Goal: Task Accomplishment & Management: Complete application form

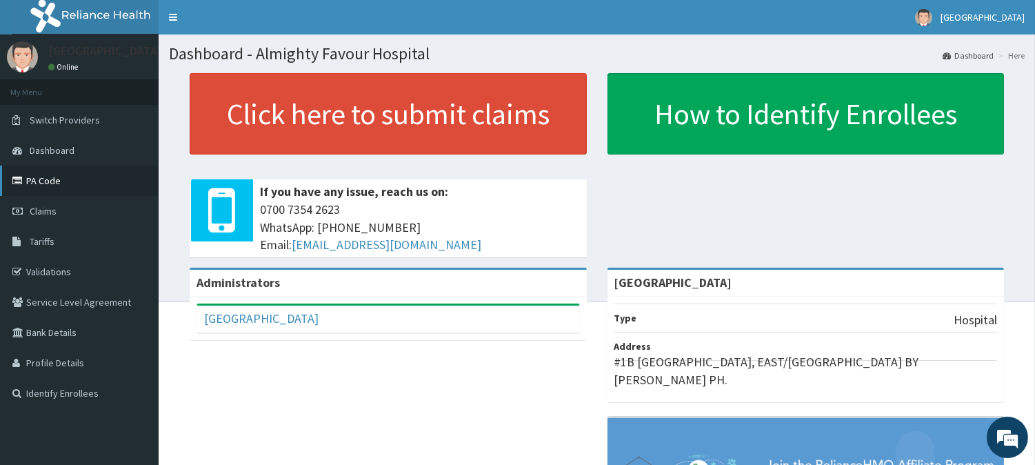
click at [41, 181] on link "PA Code" at bounding box center [79, 181] width 159 height 30
click at [56, 212] on link "Claims" at bounding box center [79, 211] width 159 height 30
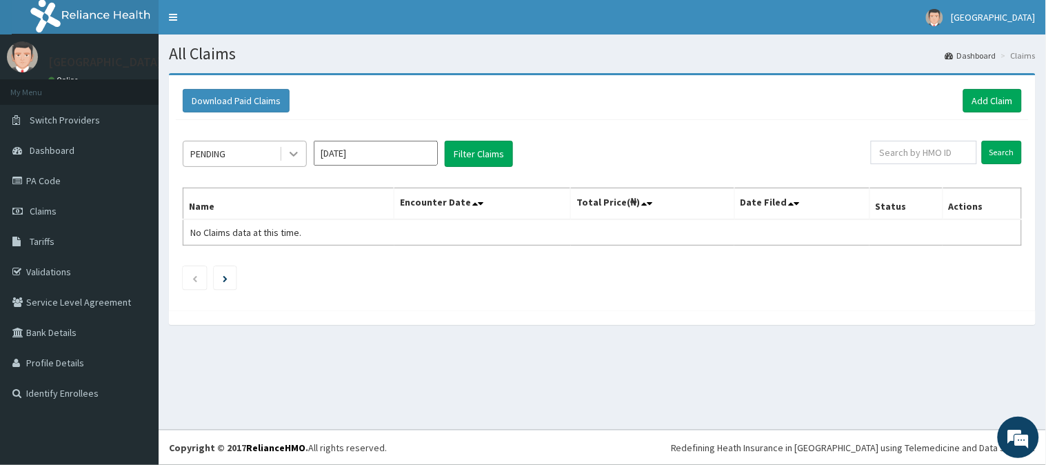
click at [291, 152] on icon at bounding box center [294, 154] width 8 height 5
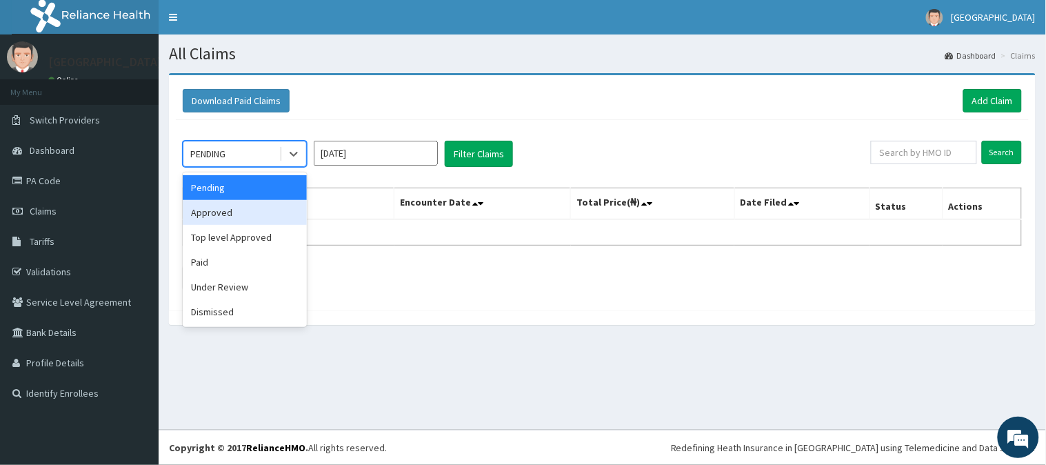
click at [256, 208] on div "Approved" at bounding box center [245, 212] width 124 height 25
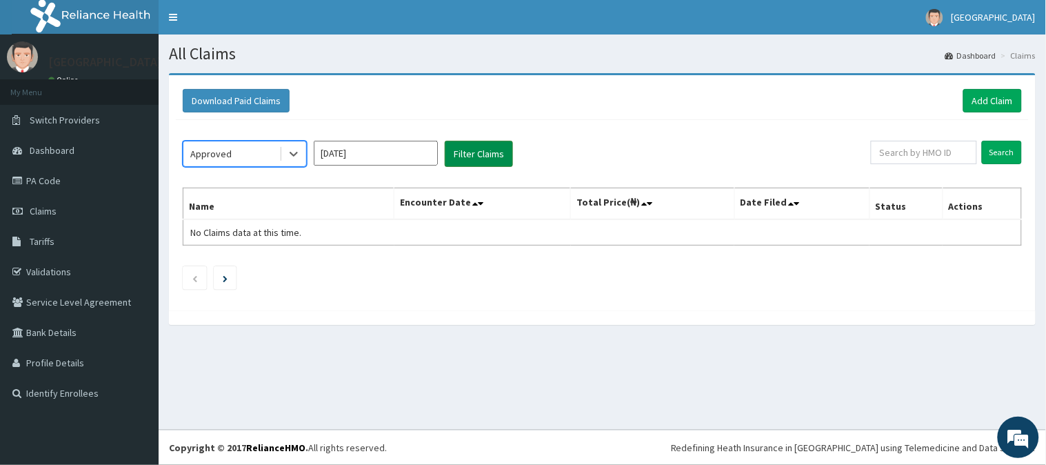
click at [488, 149] on button "Filter Claims" at bounding box center [479, 154] width 68 height 26
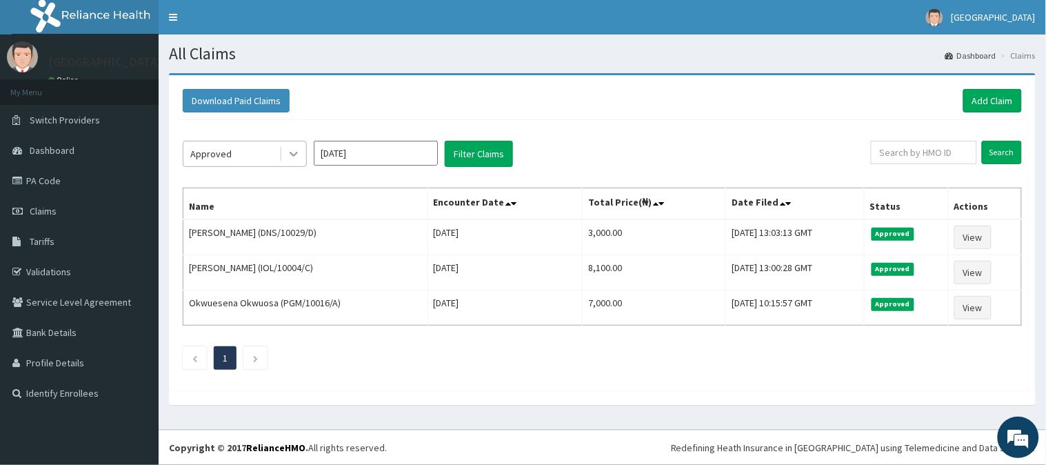
click at [292, 149] on icon at bounding box center [294, 154] width 14 height 14
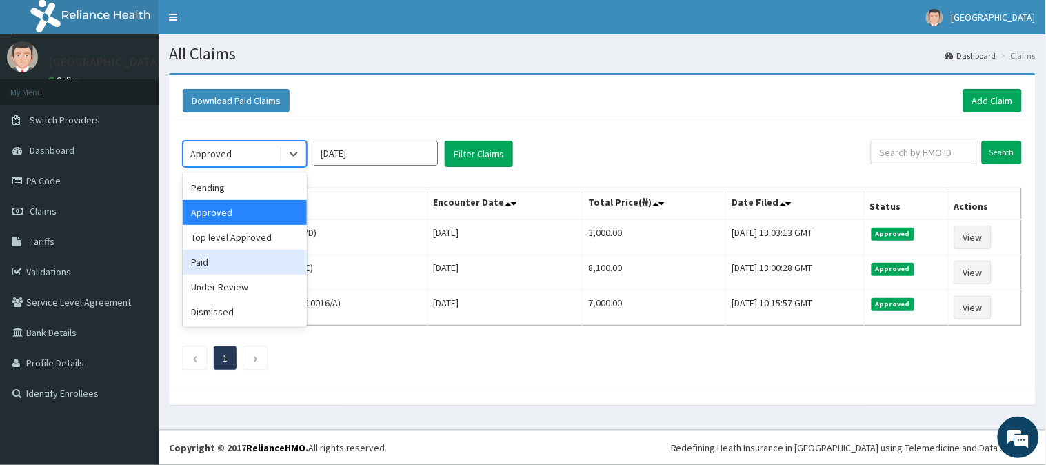
click at [217, 258] on div "Paid" at bounding box center [245, 262] width 124 height 25
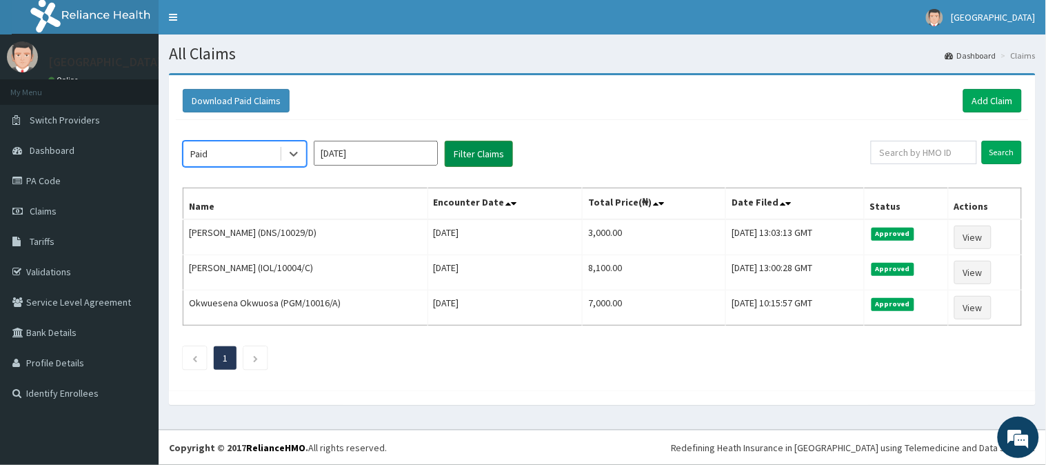
click at [478, 149] on button "Filter Claims" at bounding box center [479, 154] width 68 height 26
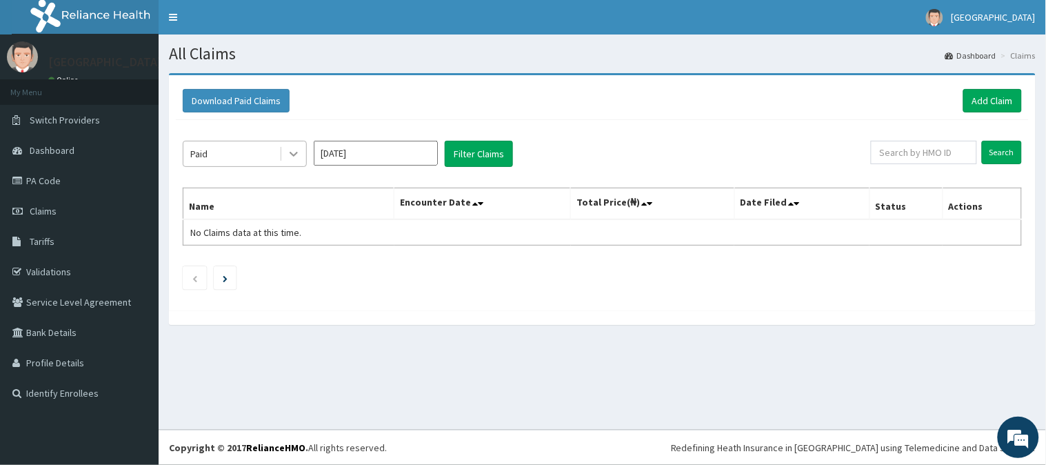
click at [292, 152] on icon at bounding box center [294, 154] width 14 height 14
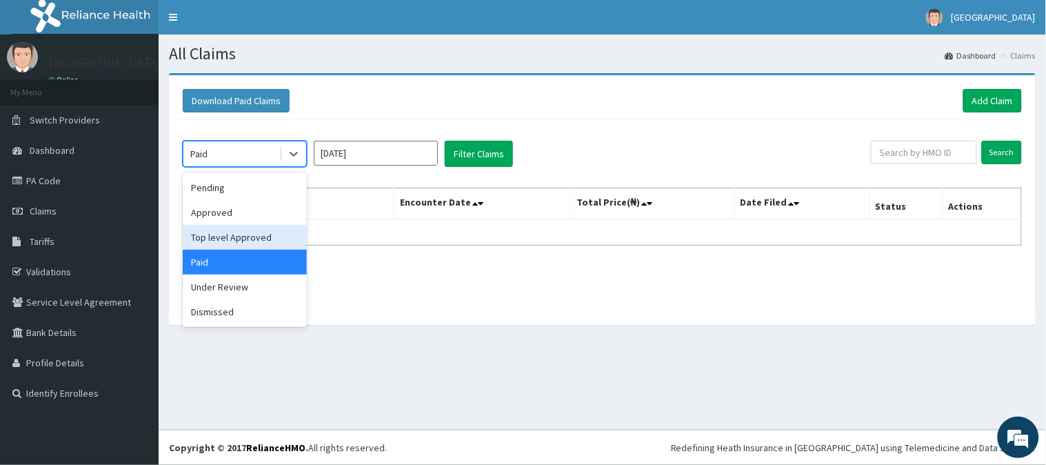
click at [259, 237] on div "Top level Approved" at bounding box center [245, 237] width 124 height 25
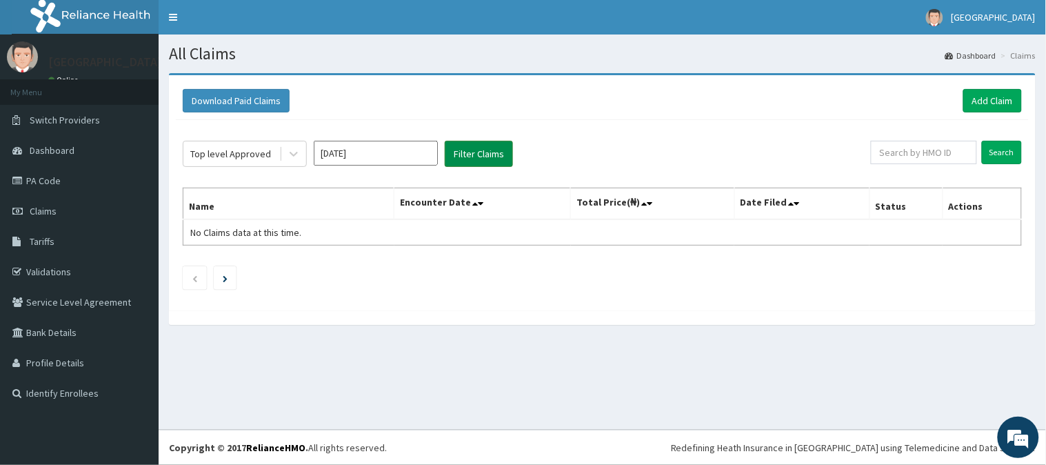
click at [495, 153] on button "Filter Claims" at bounding box center [479, 154] width 68 height 26
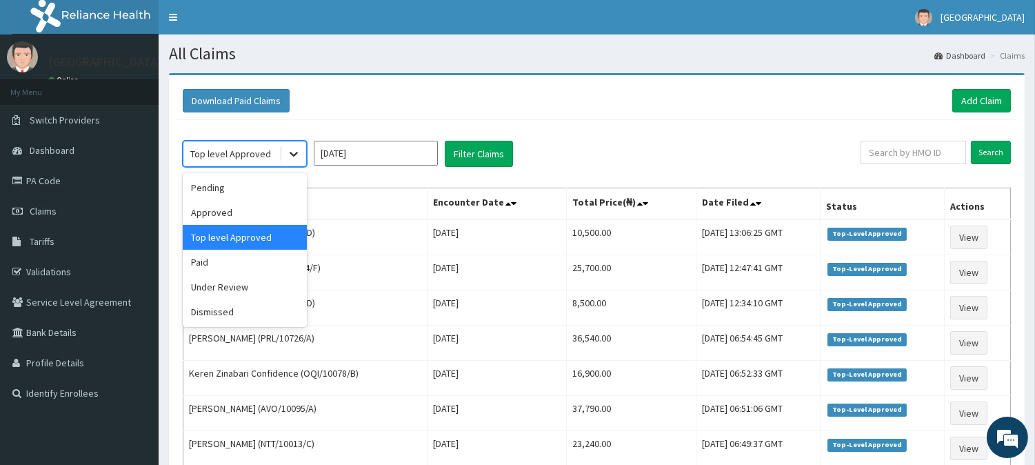
click at [290, 152] on icon at bounding box center [294, 154] width 14 height 14
click at [248, 287] on div "Under Review" at bounding box center [245, 287] width 124 height 25
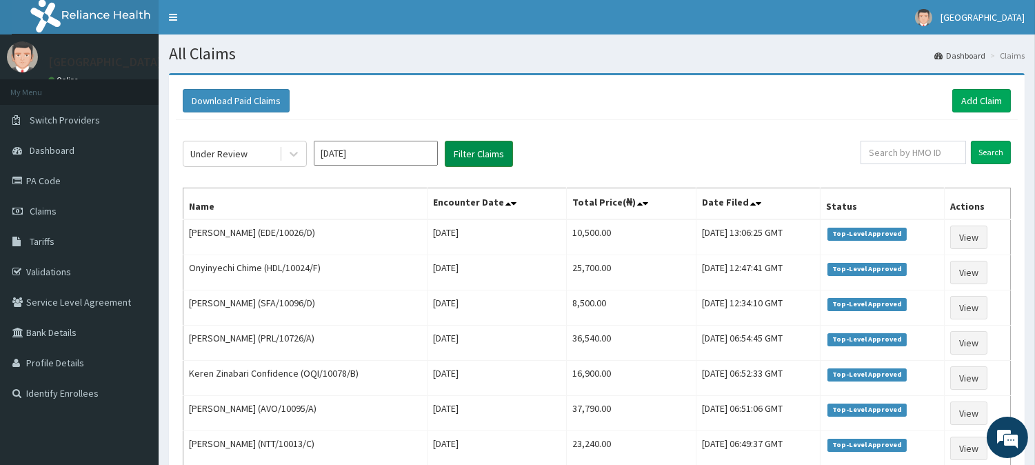
click at [475, 153] on button "Filter Claims" at bounding box center [479, 154] width 68 height 26
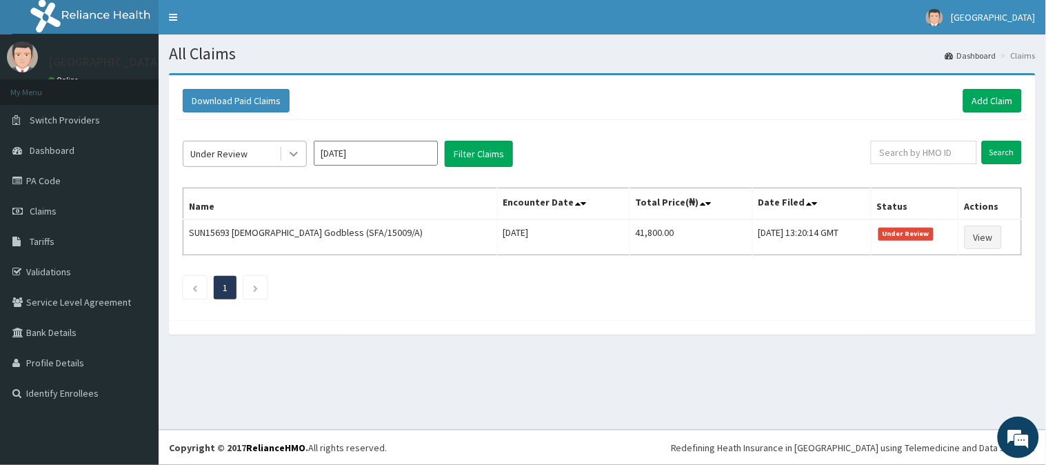
click at [295, 154] on icon at bounding box center [294, 154] width 8 height 5
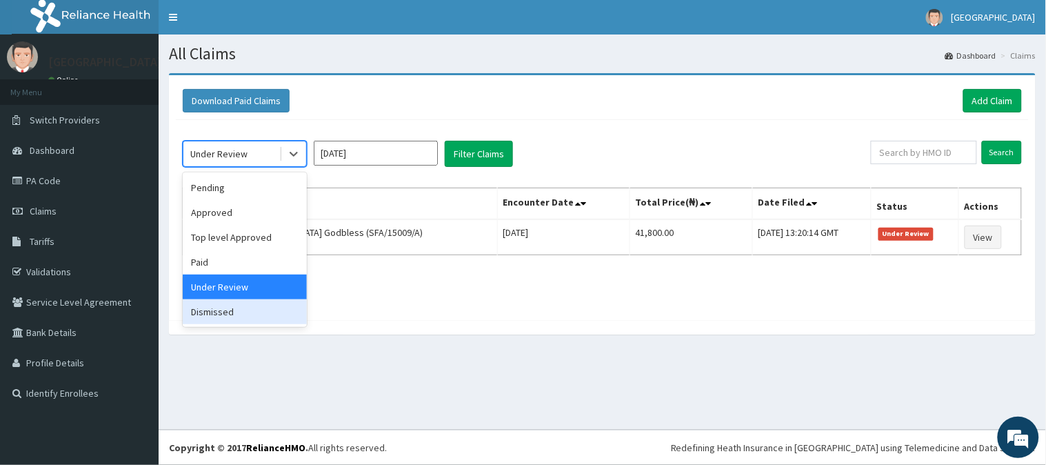
click at [223, 310] on div "Dismissed" at bounding box center [245, 311] width 124 height 25
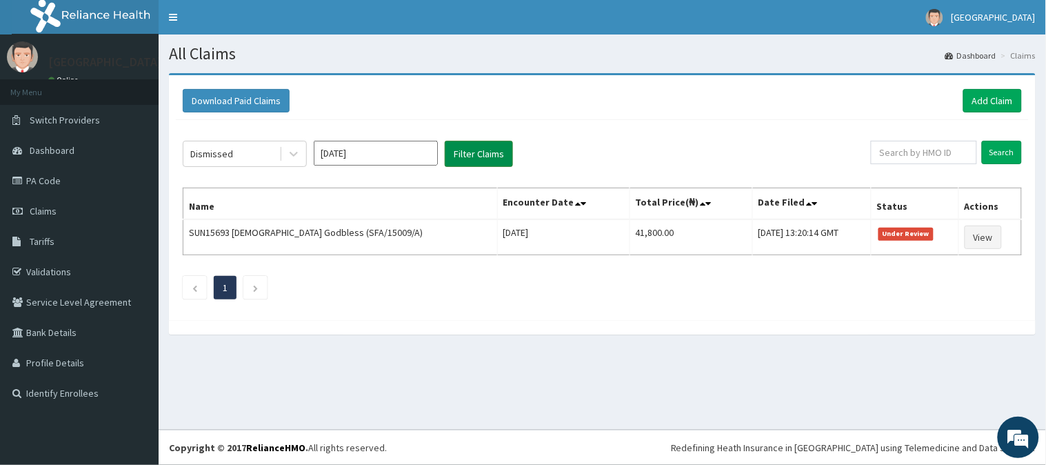
click at [479, 149] on button "Filter Claims" at bounding box center [479, 154] width 68 height 26
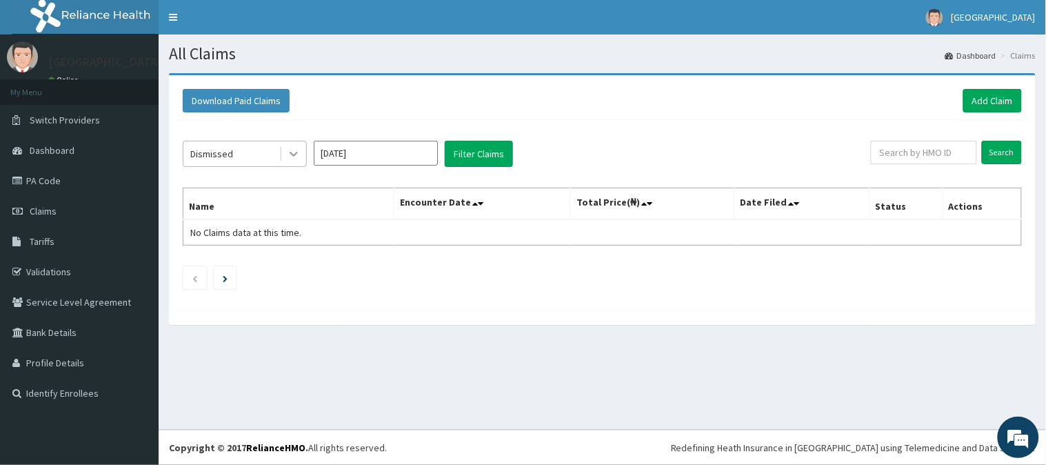
click at [292, 154] on icon at bounding box center [294, 154] width 8 height 5
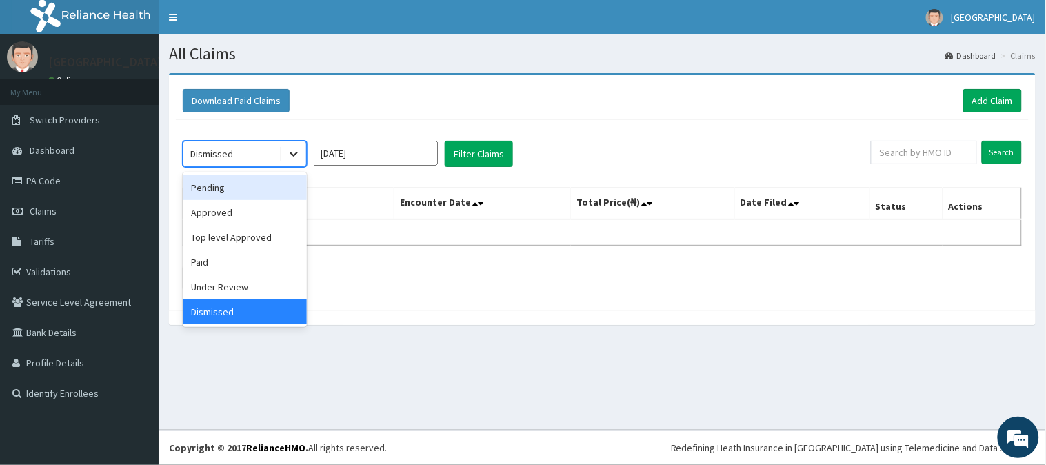
click at [292, 152] on icon at bounding box center [294, 154] width 14 height 14
click at [246, 212] on div "Approved" at bounding box center [245, 212] width 124 height 25
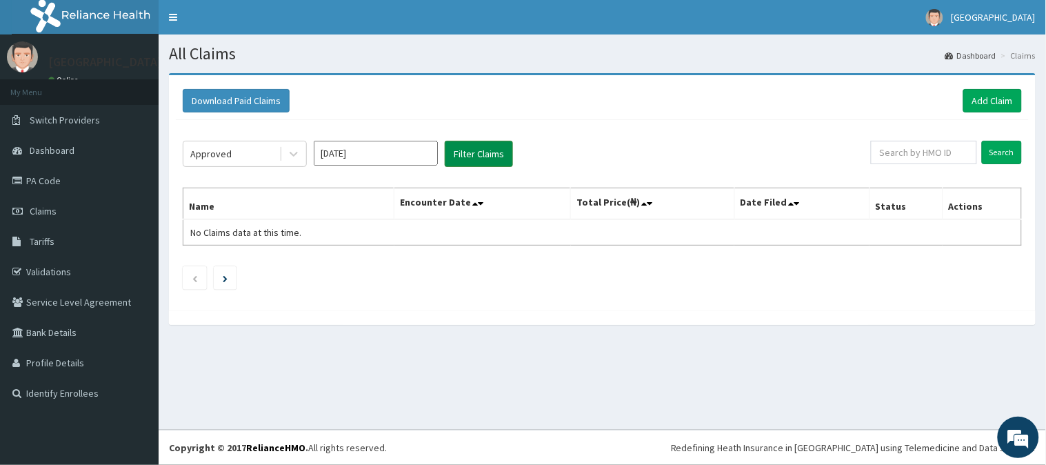
click at [484, 152] on button "Filter Claims" at bounding box center [479, 154] width 68 height 26
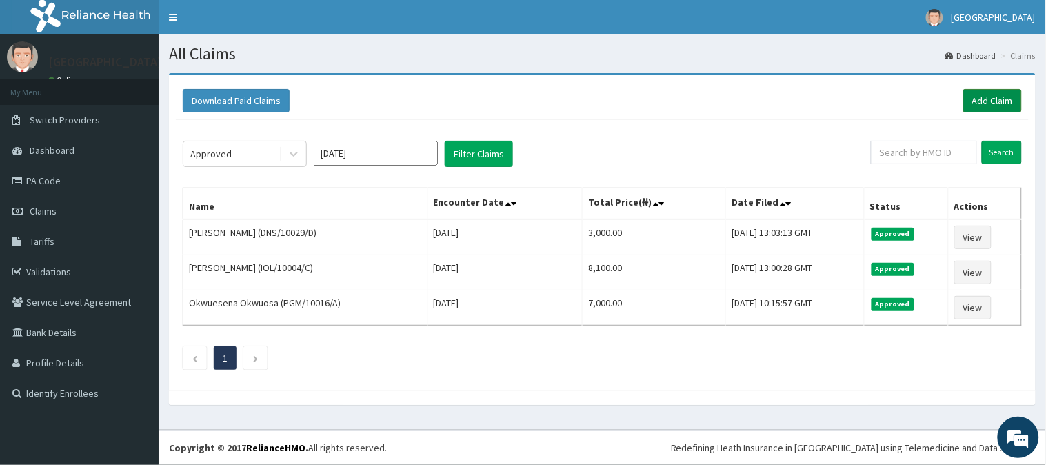
click at [989, 97] on link "Add Claim" at bounding box center [993, 100] width 59 height 23
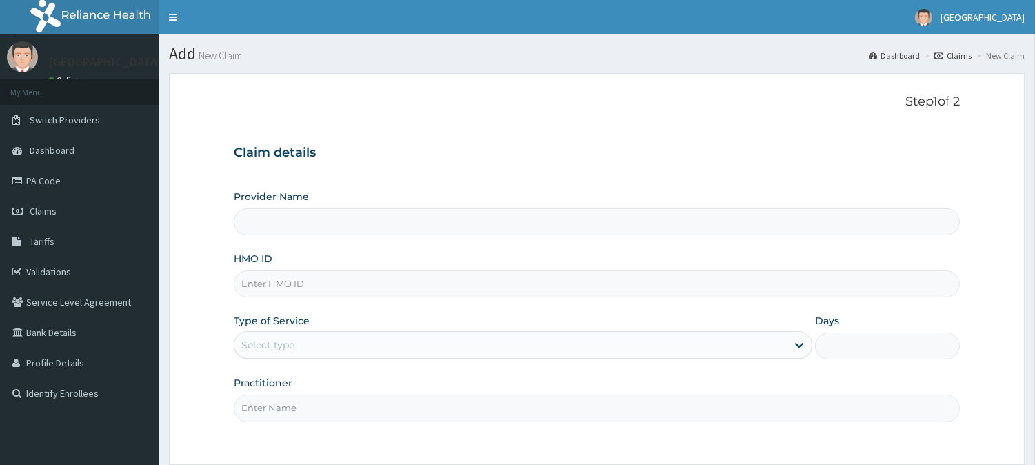
click at [256, 284] on input "HMO ID" at bounding box center [597, 283] width 726 height 27
paste input "ENP/10454/B"
type input "ENP/10454/B"
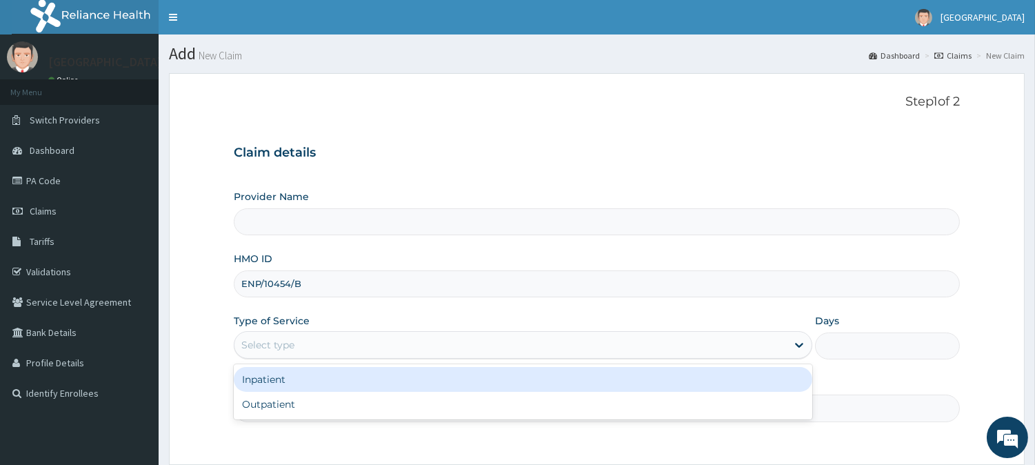
click at [254, 339] on div "Select type" at bounding box center [267, 345] width 53 height 14
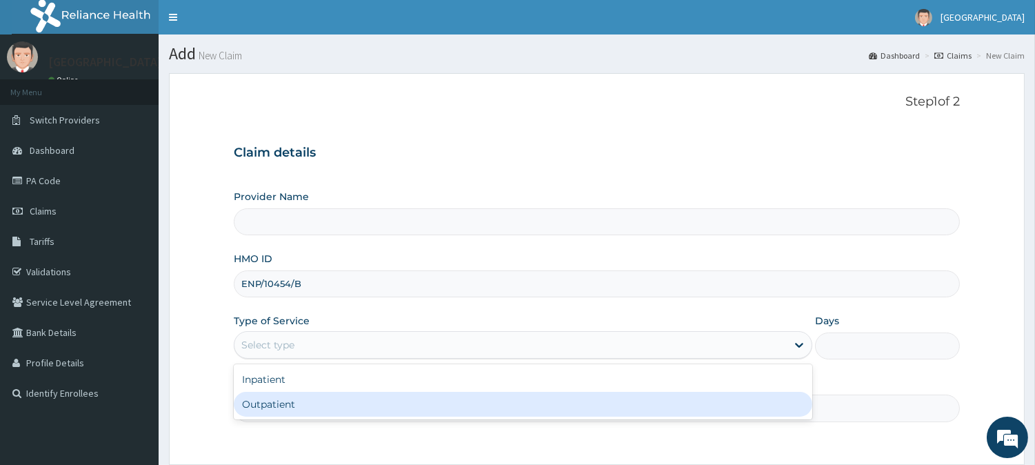
type input "[GEOGRAPHIC_DATA]"
click at [268, 409] on div "Outpatient" at bounding box center [523, 404] width 579 height 25
type input "1"
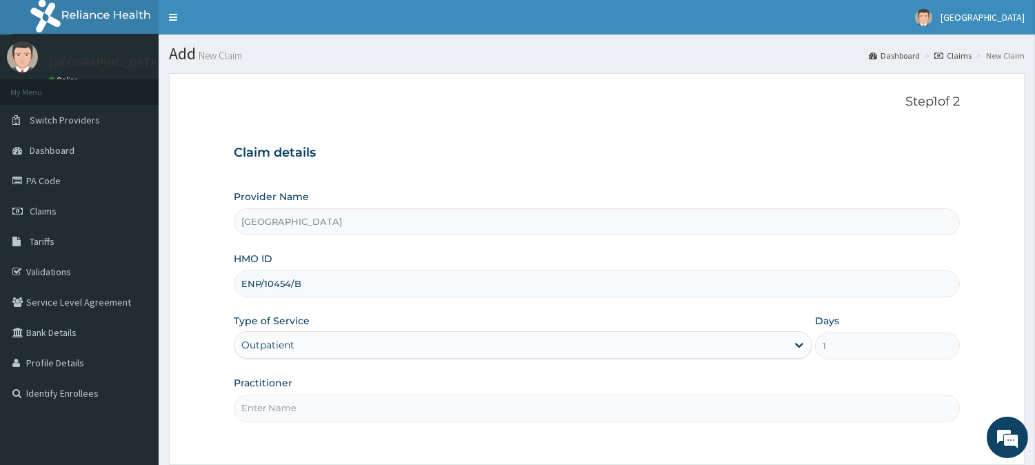
click at [270, 408] on input "Practitioner" at bounding box center [597, 408] width 726 height 27
type input "DR. KILANI"
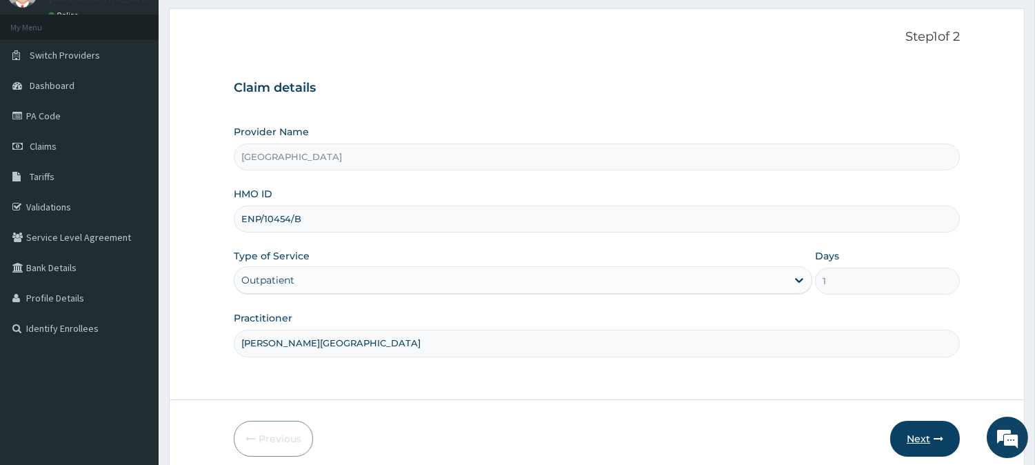
scroll to position [123, 0]
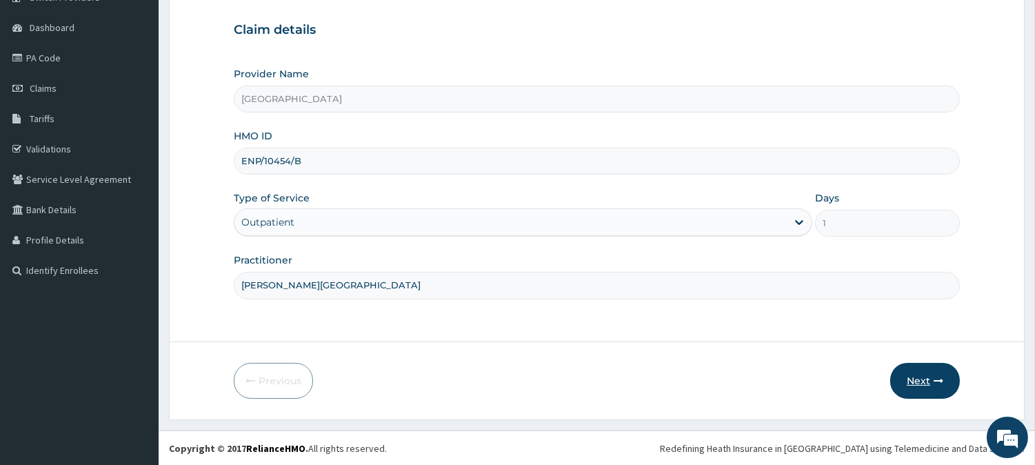
click at [920, 384] on button "Next" at bounding box center [925, 381] width 70 height 36
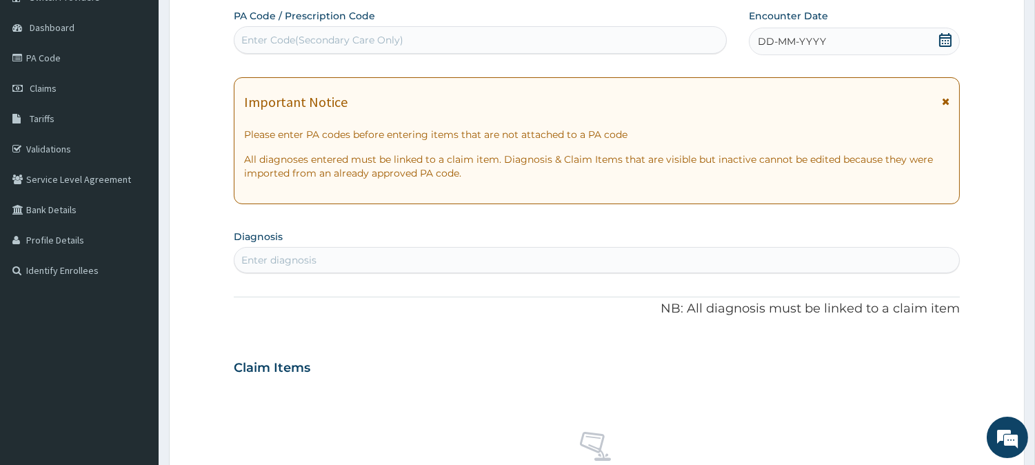
scroll to position [0, 0]
click at [288, 39] on div "Enter Code(Secondary Care Only)" at bounding box center [322, 40] width 162 height 14
paste input "PA/DA7805"
type input "PA/DA7805"
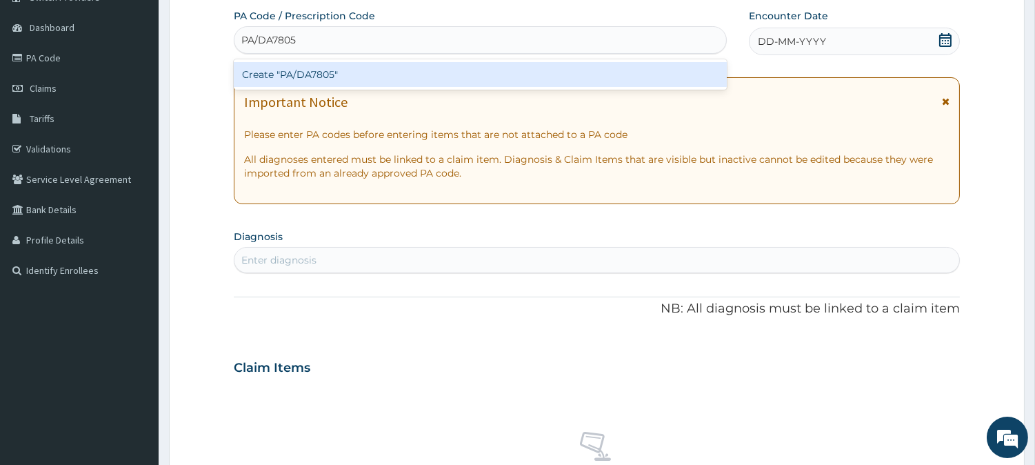
click at [313, 74] on div "Create "PA/DA7805"" at bounding box center [480, 74] width 493 height 25
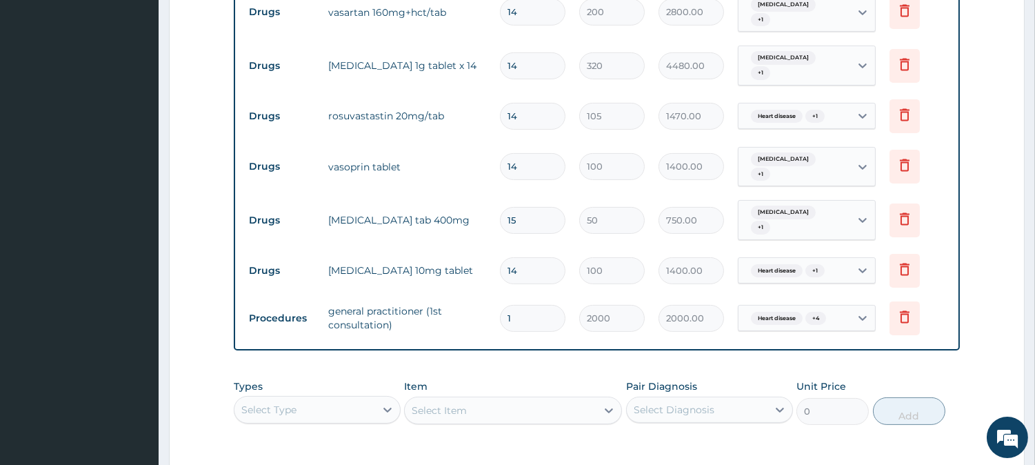
scroll to position [911, 0]
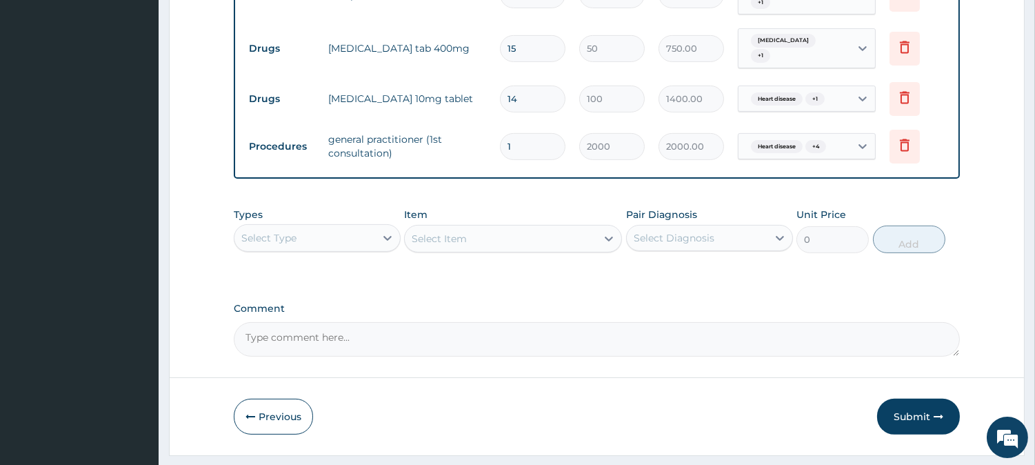
click at [906, 399] on button "Submit" at bounding box center [918, 417] width 83 height 36
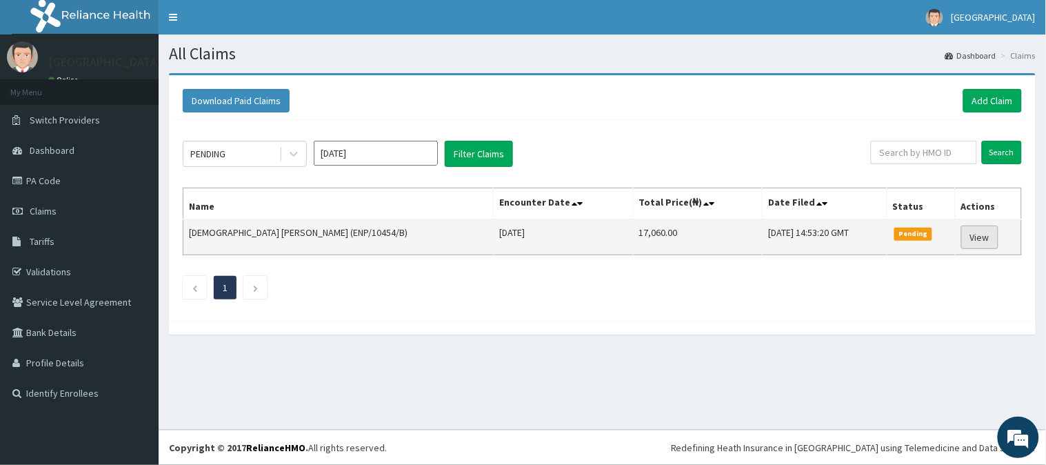
click at [981, 239] on link "View" at bounding box center [979, 237] width 37 height 23
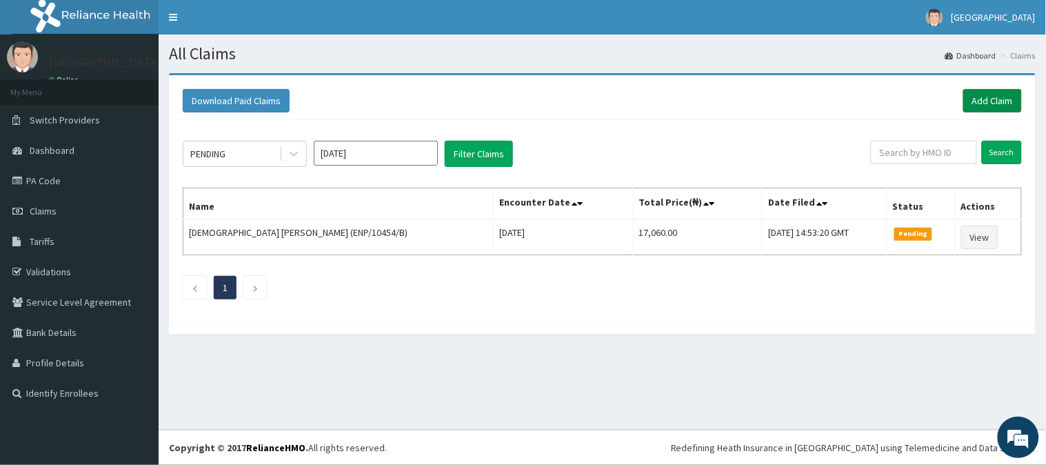
click at [1000, 97] on link "Add Claim" at bounding box center [993, 100] width 59 height 23
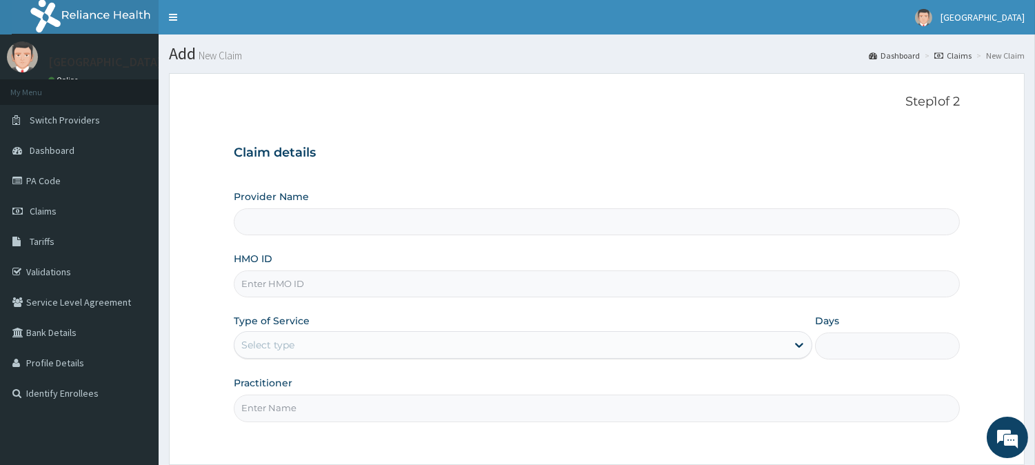
type input "[GEOGRAPHIC_DATA]"
click at [246, 292] on input "HMO ID" at bounding box center [597, 283] width 726 height 27
paste input "ENP/10454/E"
type input "ENP/10454/E"
click at [277, 347] on div "Select type" at bounding box center [267, 345] width 53 height 14
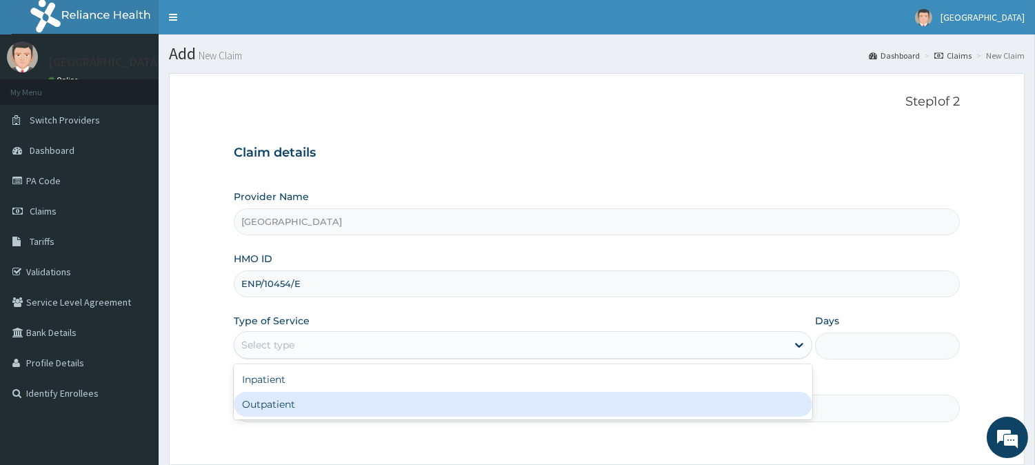
click at [272, 405] on div "Outpatient" at bounding box center [523, 404] width 579 height 25
type input "1"
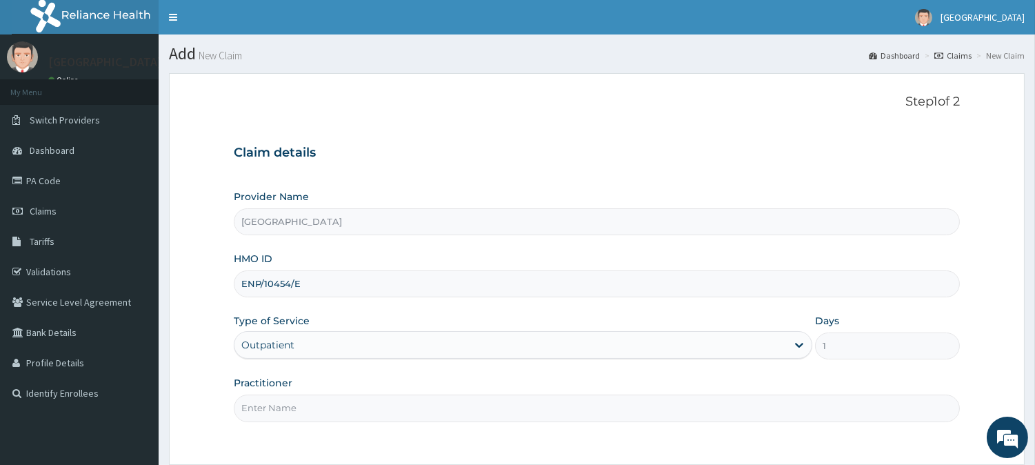
click at [271, 406] on input "Practitioner" at bounding box center [597, 408] width 726 height 27
type input "DR. KILANI"
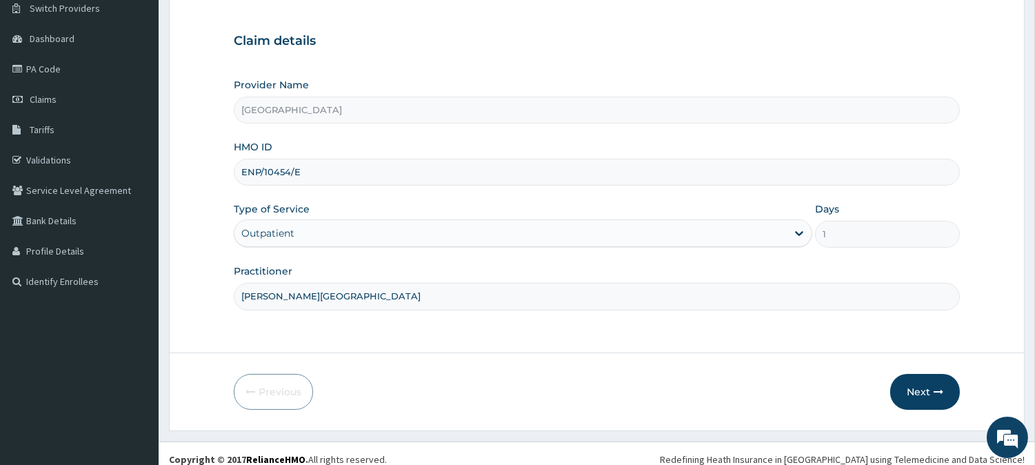
scroll to position [123, 0]
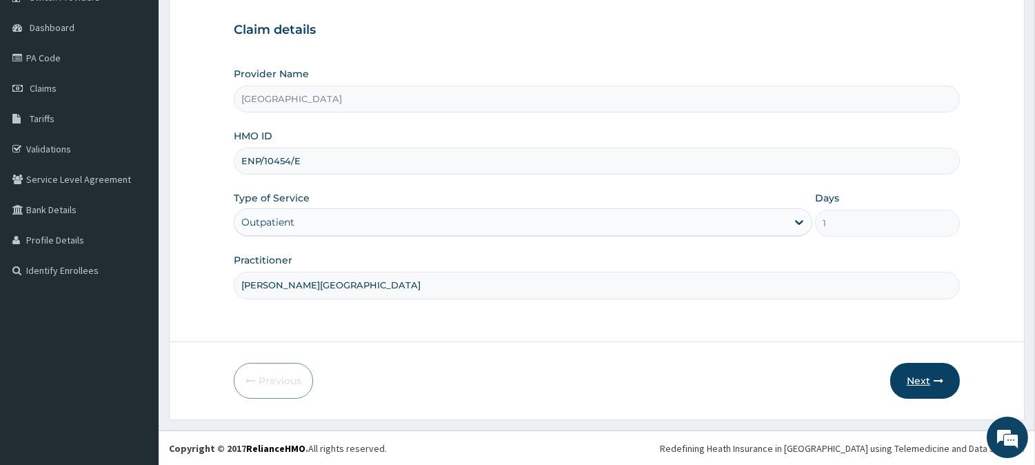
click at [917, 375] on button "Next" at bounding box center [925, 381] width 70 height 36
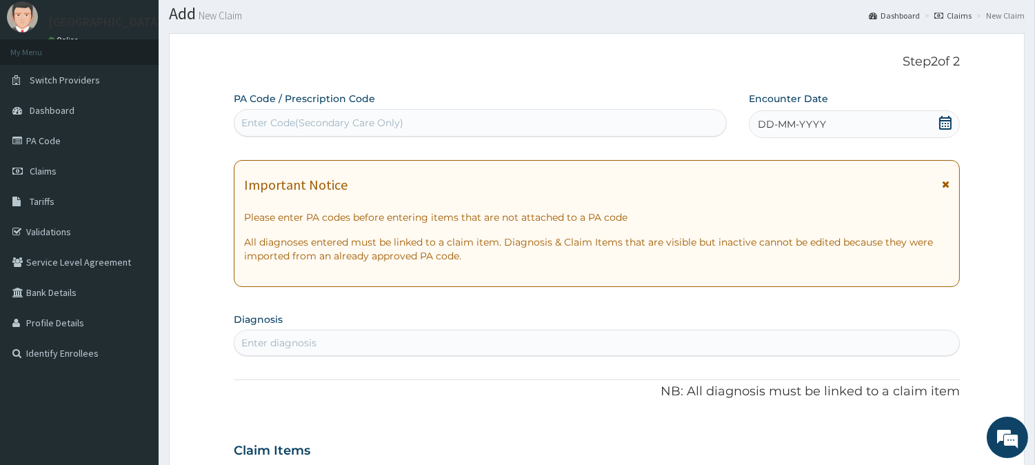
scroll to position [0, 0]
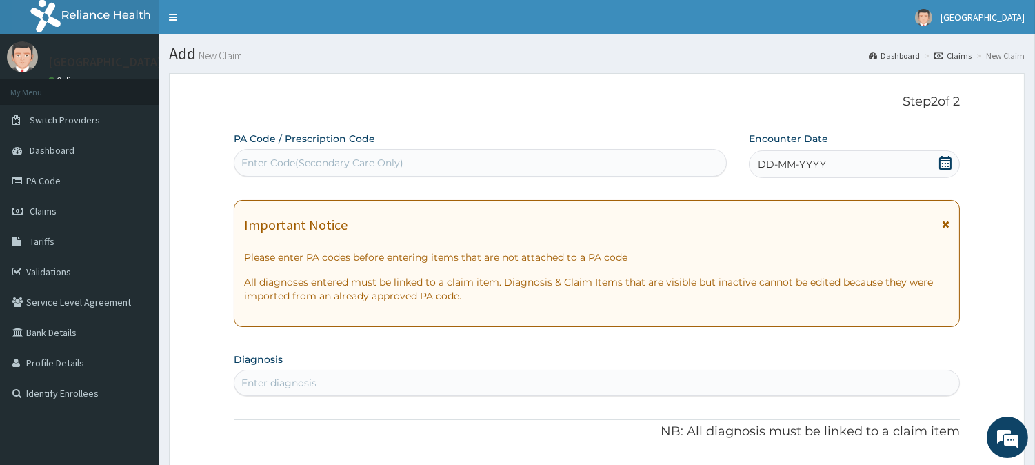
click at [286, 156] on div "Enter Code(Secondary Care Only)" at bounding box center [322, 163] width 162 height 14
paste input "PA/D54AAE"
type input "PA/D54AAE"
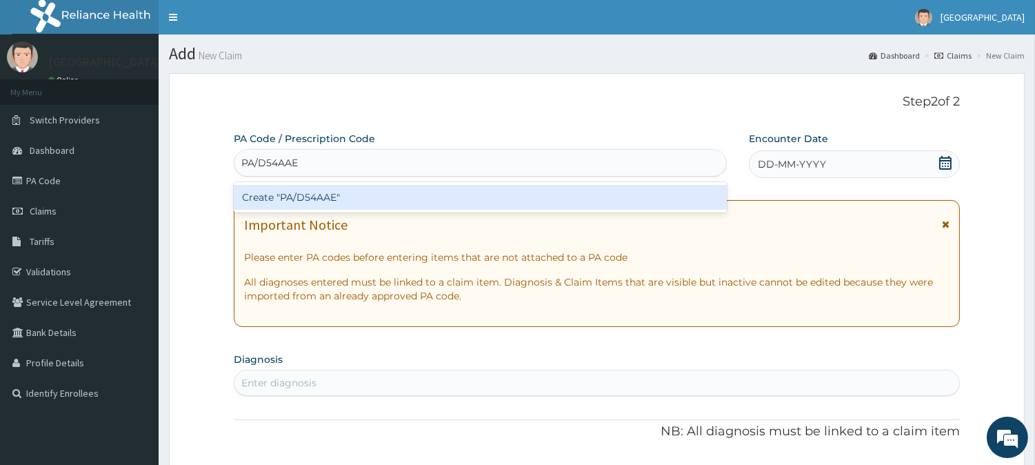
click at [286, 201] on div "Create "PA/D54AAE"" at bounding box center [480, 197] width 493 height 25
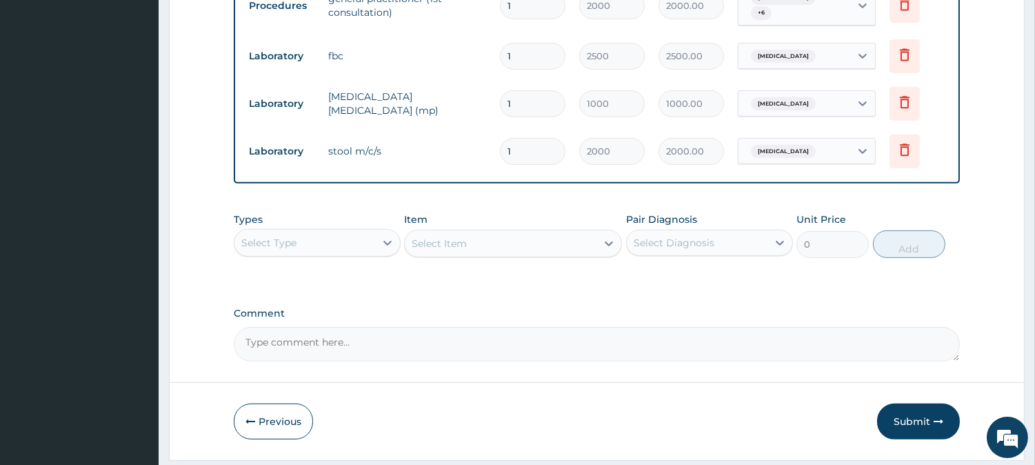
scroll to position [1086, 0]
click at [912, 402] on button "Submit" at bounding box center [918, 420] width 83 height 36
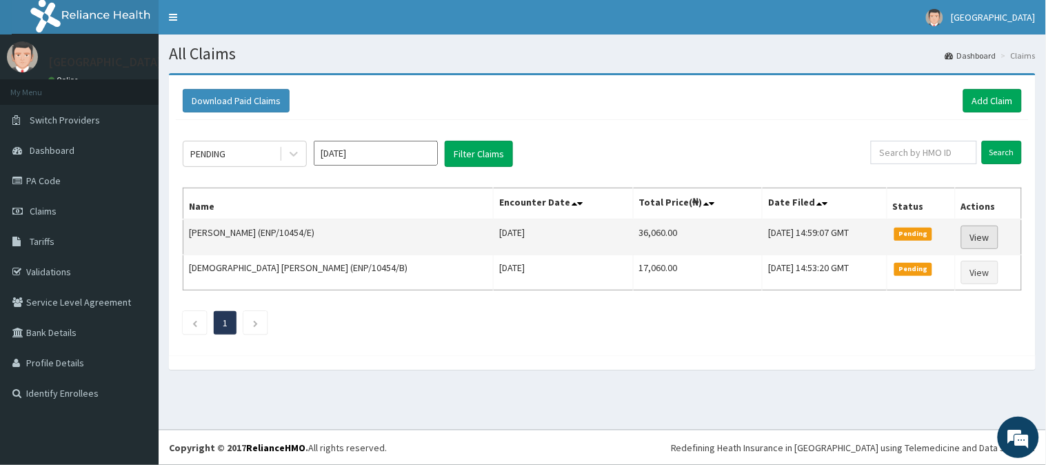
click at [981, 241] on link "View" at bounding box center [979, 237] width 37 height 23
click at [974, 243] on link "View" at bounding box center [979, 237] width 37 height 23
